Goal: Information Seeking & Learning: Check status

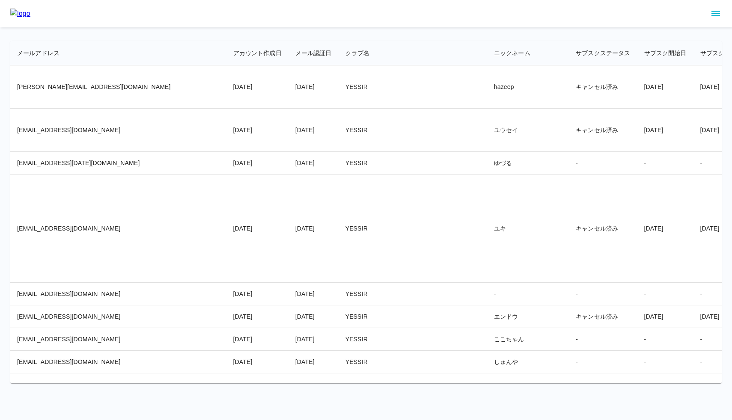
scroll to position [957, 2348]
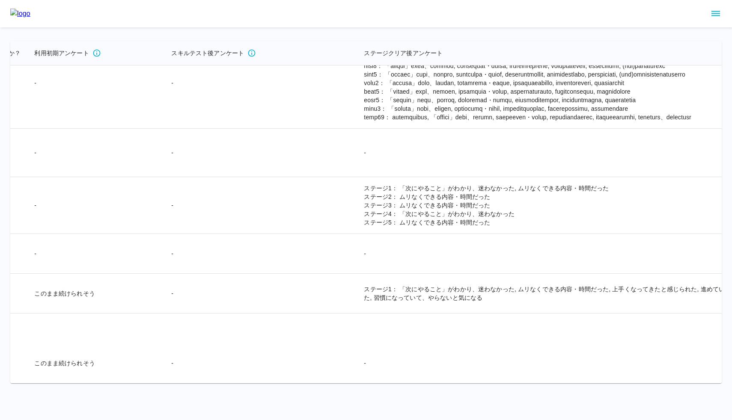
click at [715, 15] on icon "sidemenu" at bounding box center [716, 13] width 9 height 5
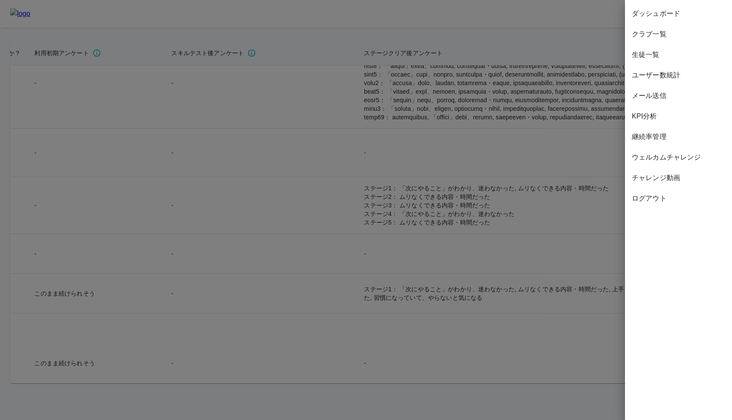
click at [679, 74] on span "ユーザー数統計" at bounding box center [678, 75] width 93 height 10
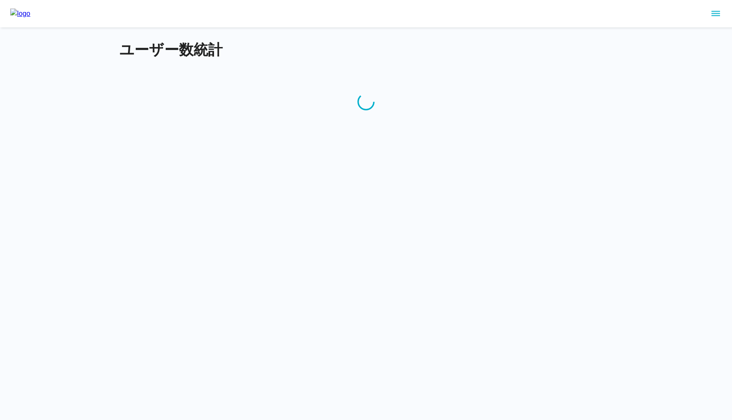
click at [269, 48] on h4 "ユーザー数統計" at bounding box center [365, 50] width 493 height 18
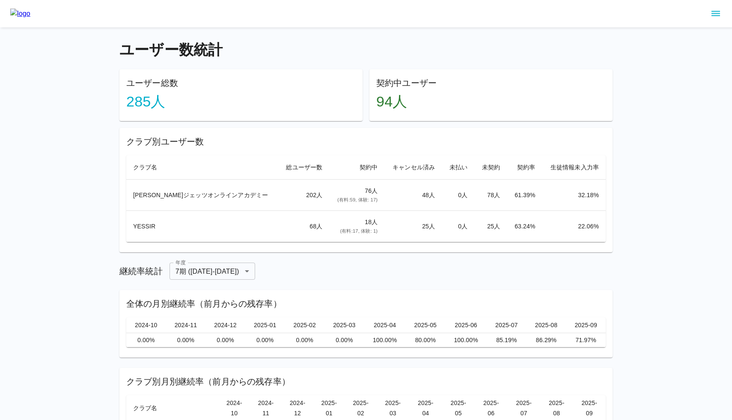
click at [342, 262] on div "ユーザー数統計 ユーザー総数 285 人 契約中ユーザー 94 人 クラブ別ユーザー数 クラブ名 総ユーザー数 契約中 キャンセル済み 未払い 未契約 契約率…" at bounding box center [365, 263] width 493 height 445
click at [549, 271] on div "継続率統計 年度 7期 ([DATE]-[DATE]) * 年度" at bounding box center [365, 271] width 493 height 17
click at [377, 278] on div "継続率統計 年度 7期 ([DATE]-[DATE]) * 年度" at bounding box center [365, 271] width 493 height 17
click at [456, 51] on h4 "ユーザー数統計" at bounding box center [365, 50] width 493 height 18
click at [357, 55] on h4 "ユーザー数統計" at bounding box center [365, 50] width 493 height 18
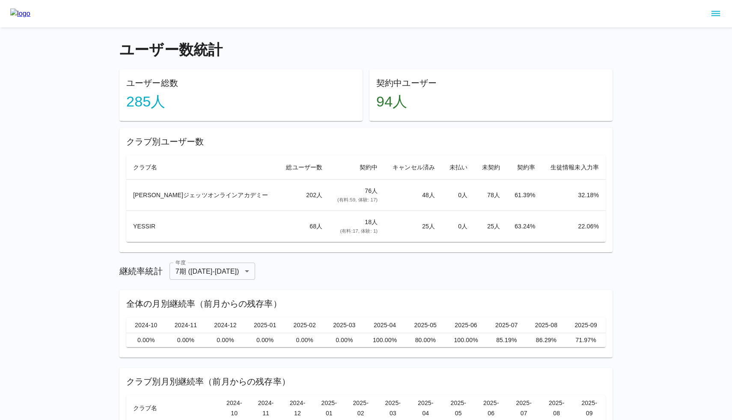
click at [274, 76] on h6 "ユーザー総数" at bounding box center [240, 83] width 229 height 14
